Goal: Register for event/course

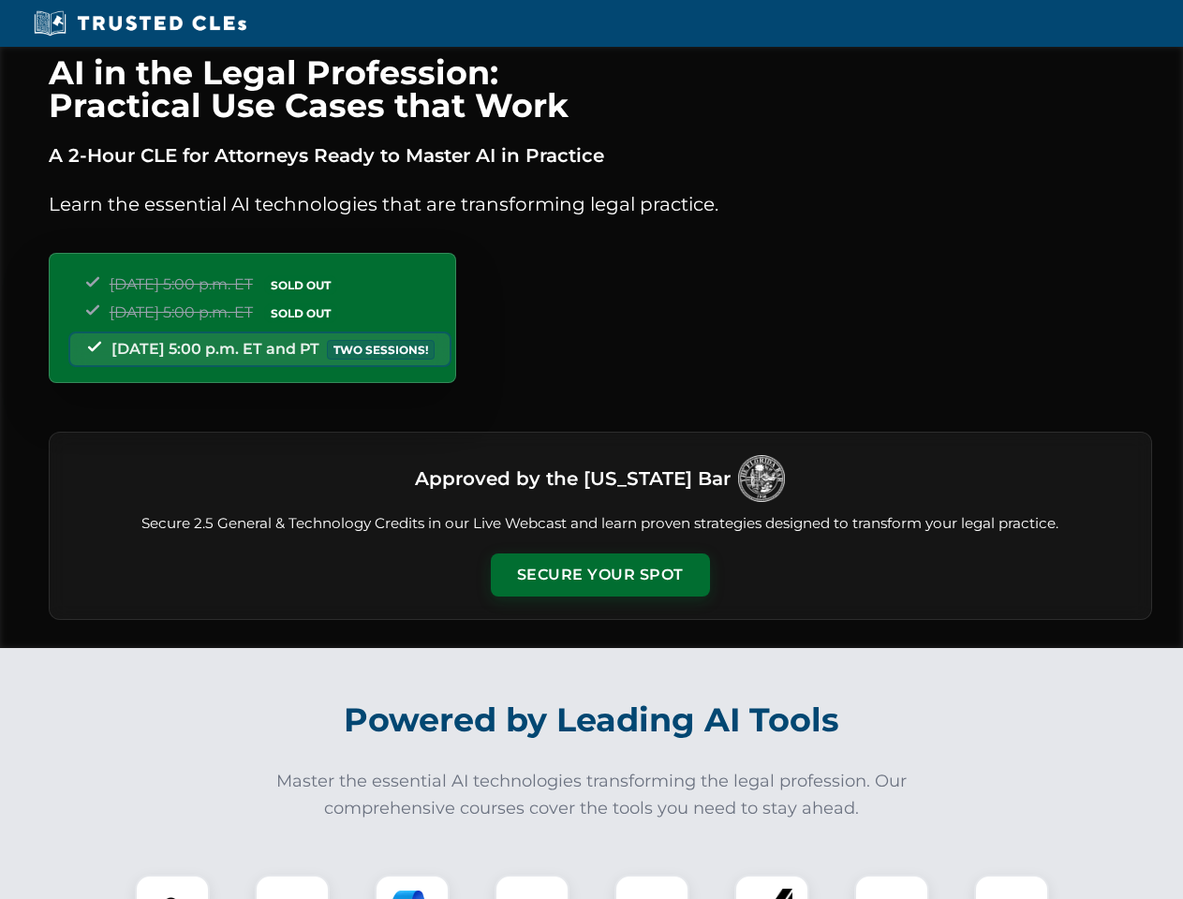
click at [599, 575] on button "Secure Your Spot" at bounding box center [600, 574] width 219 height 43
click at [172, 887] on img at bounding box center [172, 912] width 54 height 54
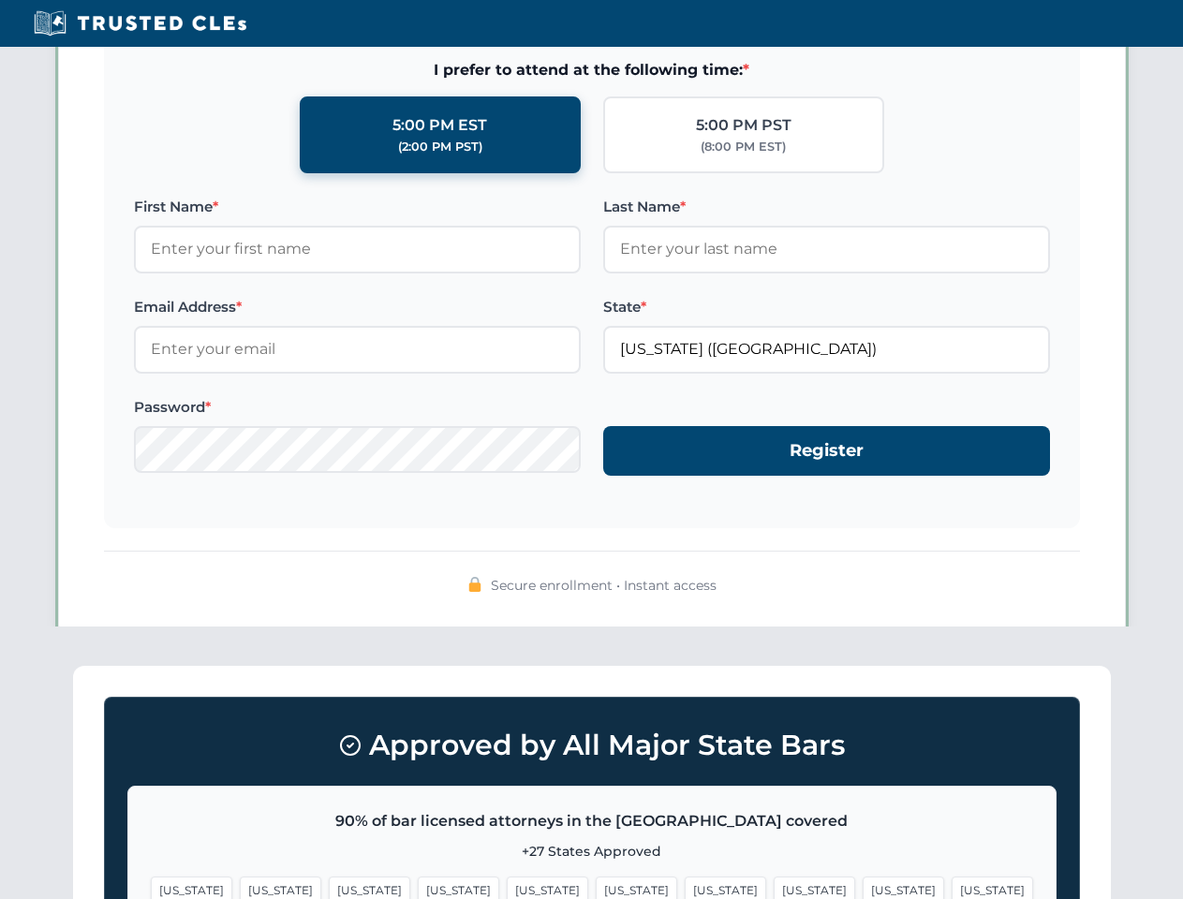
click at [685, 887] on span "[US_STATE]" at bounding box center [725, 889] width 81 height 27
click at [862, 887] on span "[US_STATE]" at bounding box center [902, 889] width 81 height 27
